Goal: Task Accomplishment & Management: Use online tool/utility

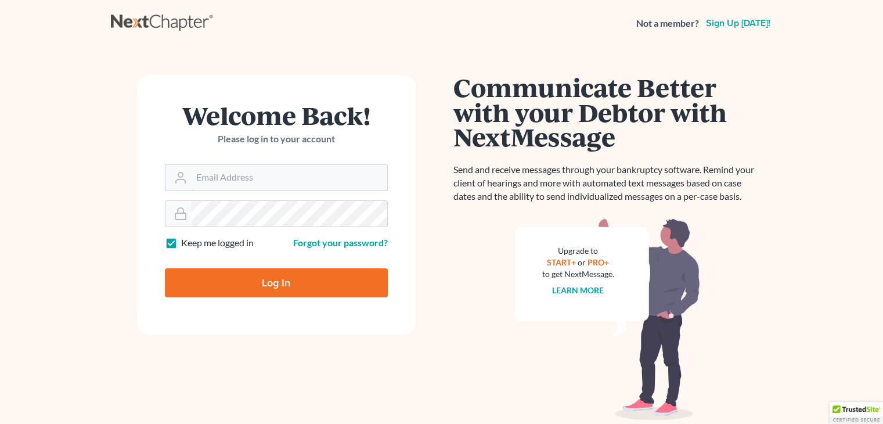
type input "[EMAIL_ADDRESS][DOMAIN_NAME]"
click at [214, 275] on input "Log In" at bounding box center [276, 282] width 223 height 29
type input "Thinking..."
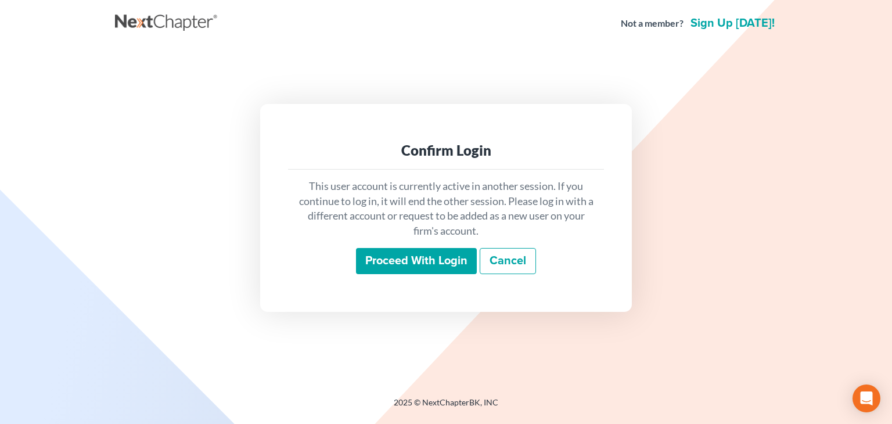
click at [399, 258] on input "Proceed with login" at bounding box center [416, 261] width 121 height 27
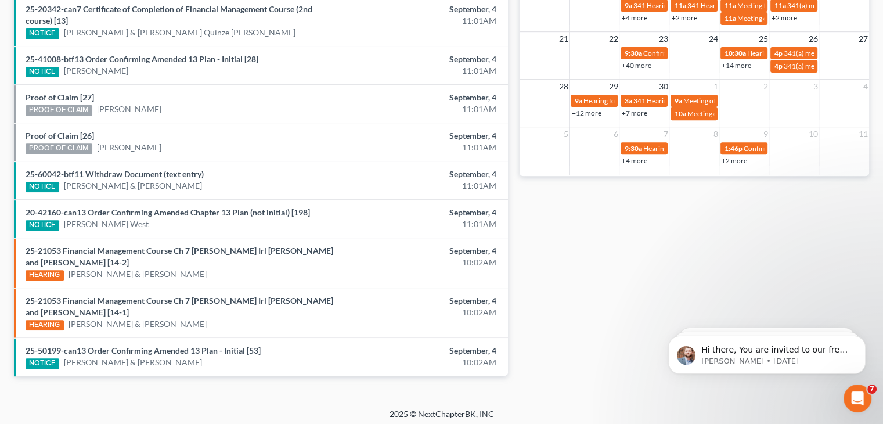
scroll to position [442, 0]
